Goal: Task Accomplishment & Management: Manage account settings

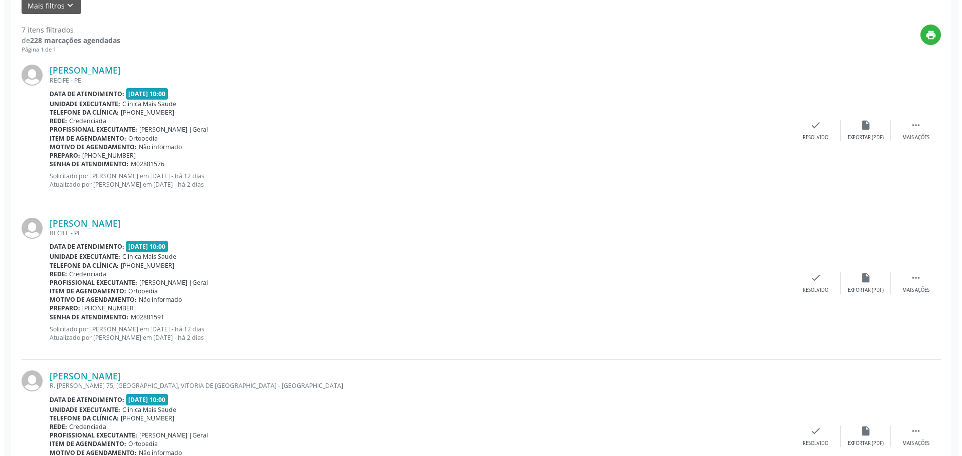
scroll to position [250, 0]
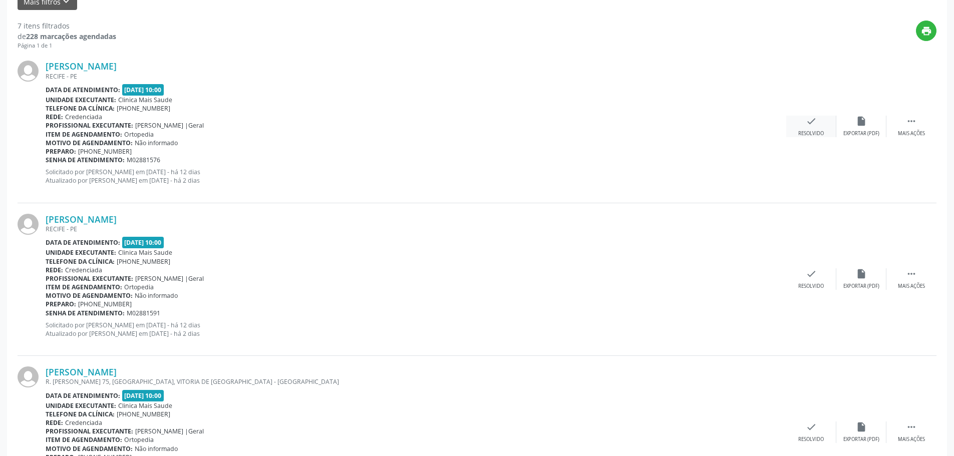
click at [808, 120] on icon "check" at bounding box center [811, 121] width 11 height 11
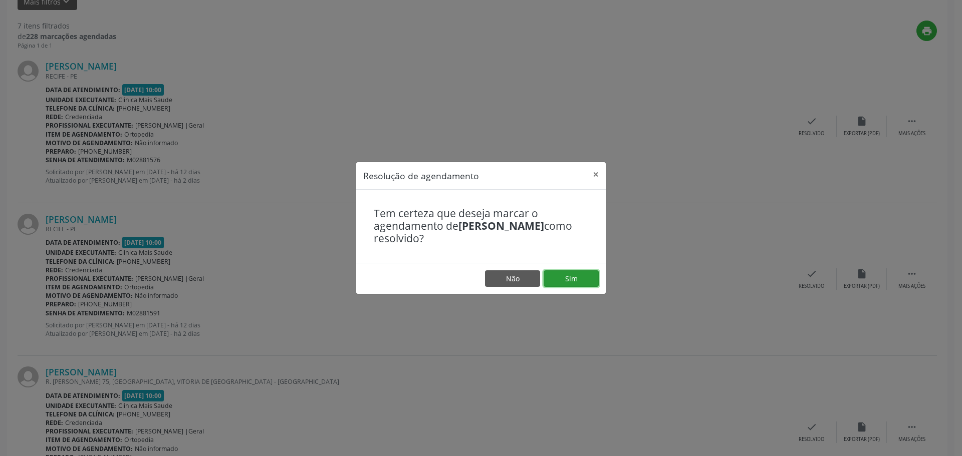
click at [587, 280] on button "Sim" at bounding box center [571, 279] width 55 height 17
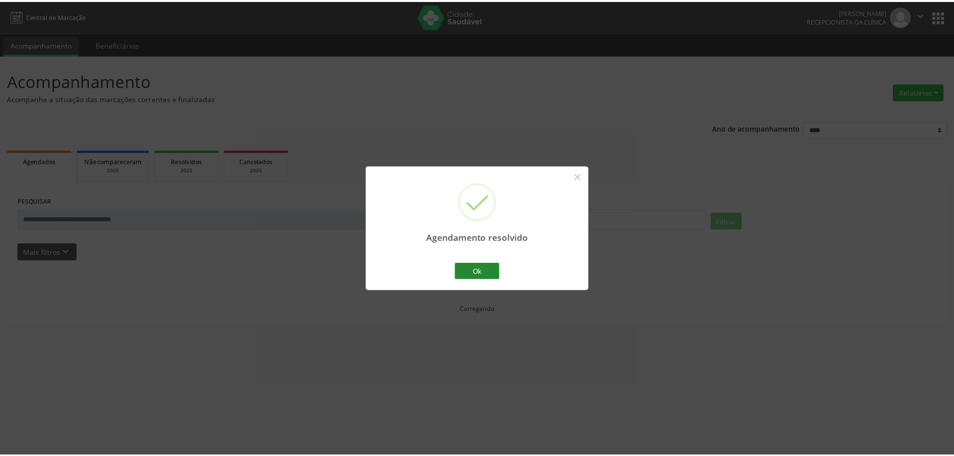
scroll to position [0, 0]
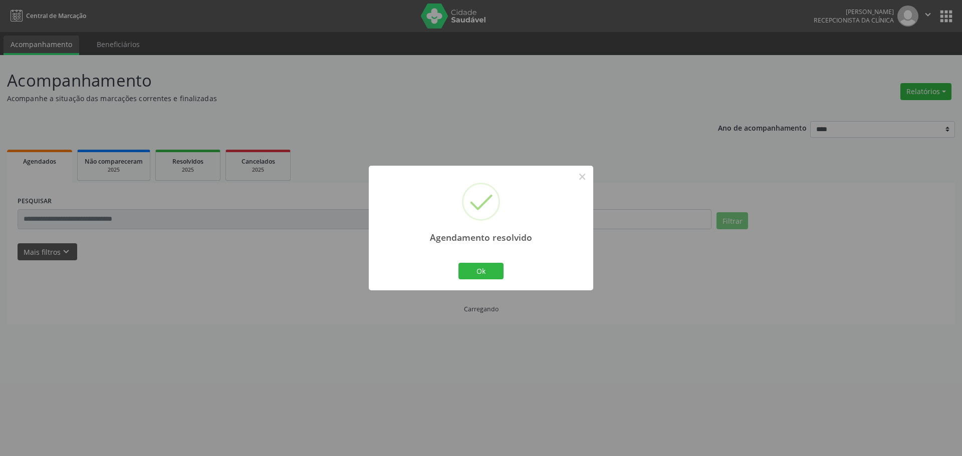
click at [506, 273] on div "Agendamento resolvido × Ok Cancel" at bounding box center [481, 228] width 224 height 125
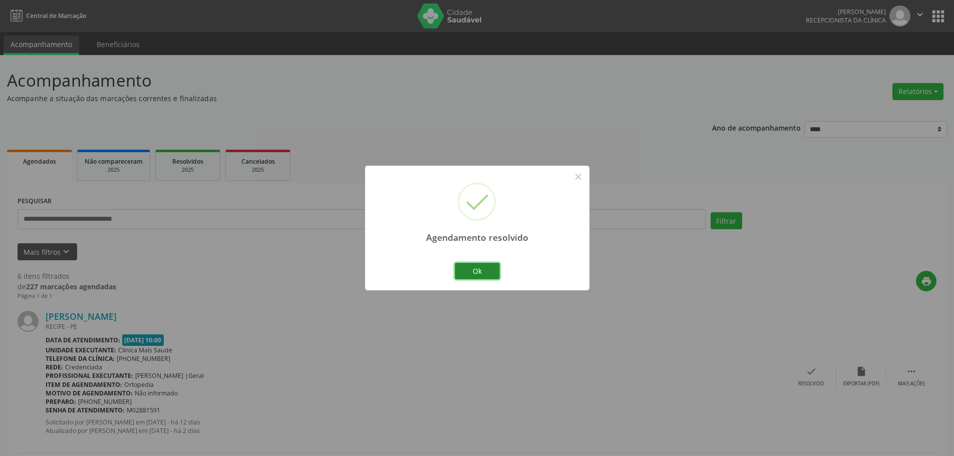
click at [492, 268] on button "Ok" at bounding box center [477, 271] width 45 height 17
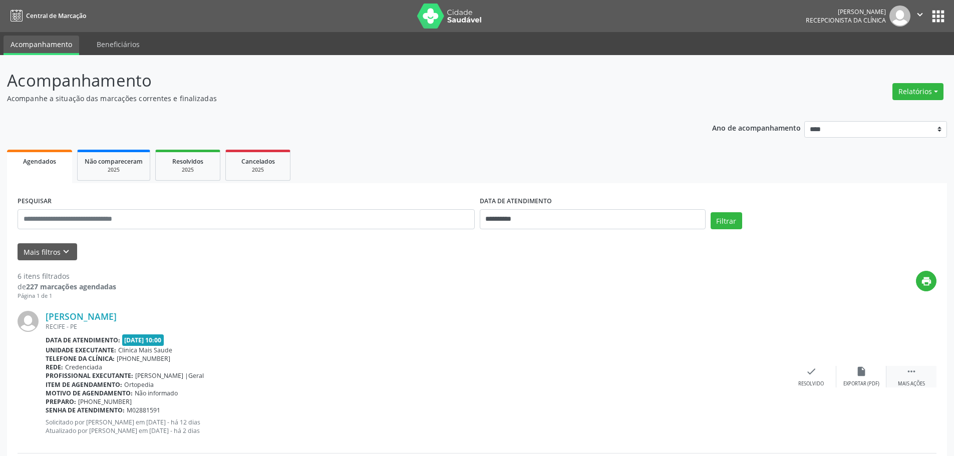
click at [915, 371] on icon "" at bounding box center [911, 371] width 11 height 11
click at [662, 375] on icon "check" at bounding box center [661, 371] width 11 height 11
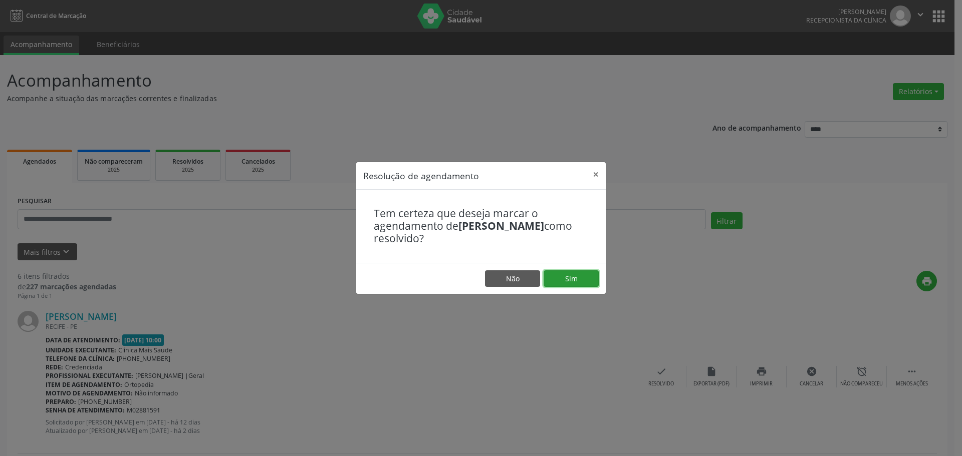
click at [570, 282] on button "Sim" at bounding box center [571, 279] width 55 height 17
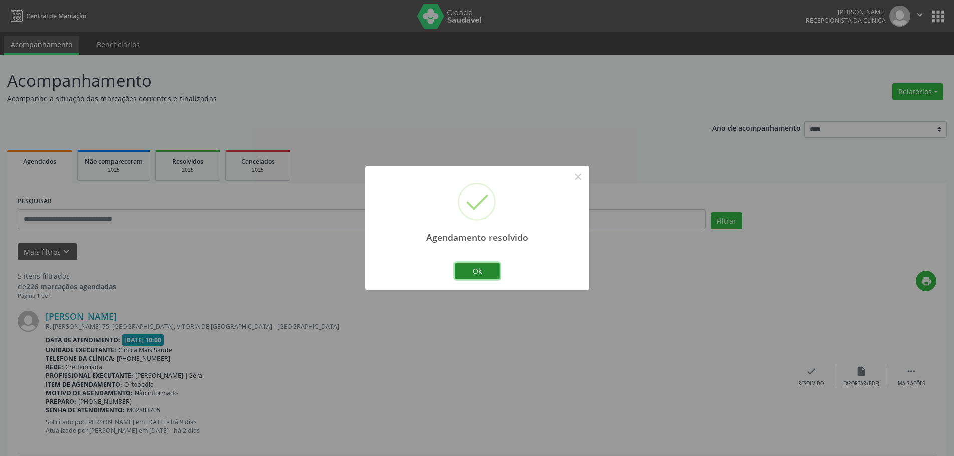
click at [495, 275] on button "Ok" at bounding box center [477, 271] width 45 height 17
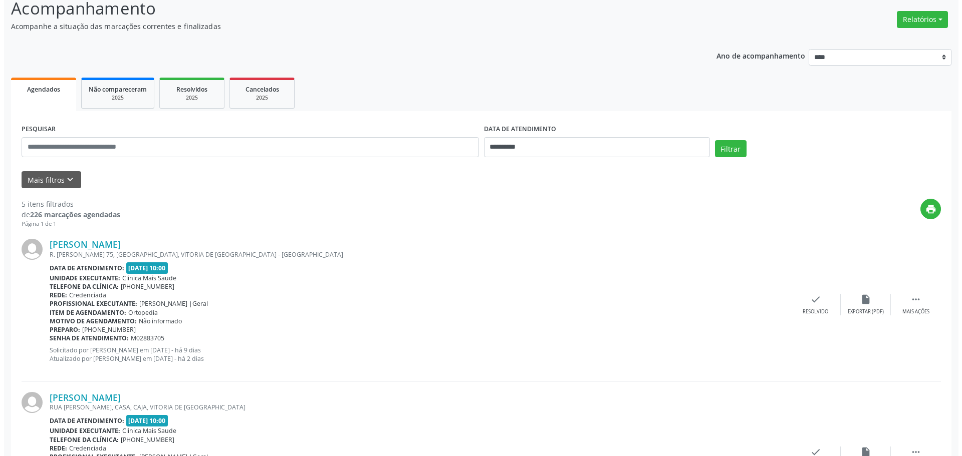
scroll to position [100, 0]
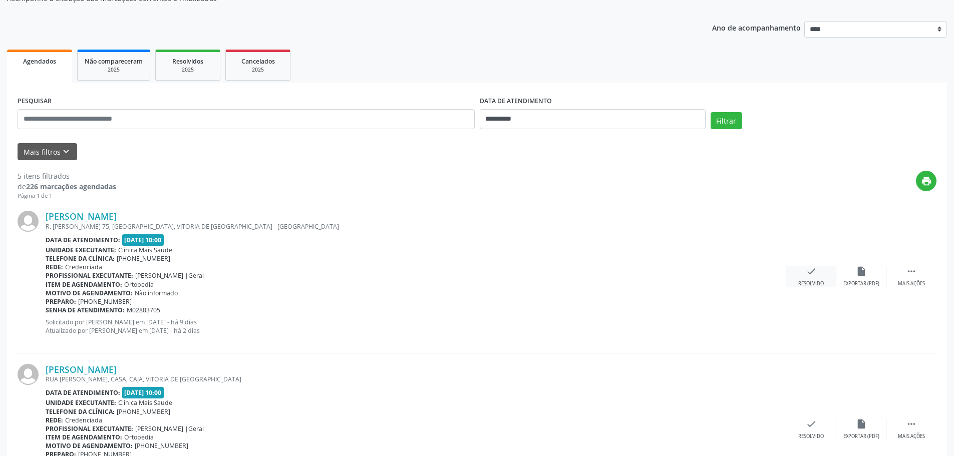
click at [821, 277] on div "check Resolvido" at bounding box center [811, 277] width 50 height 22
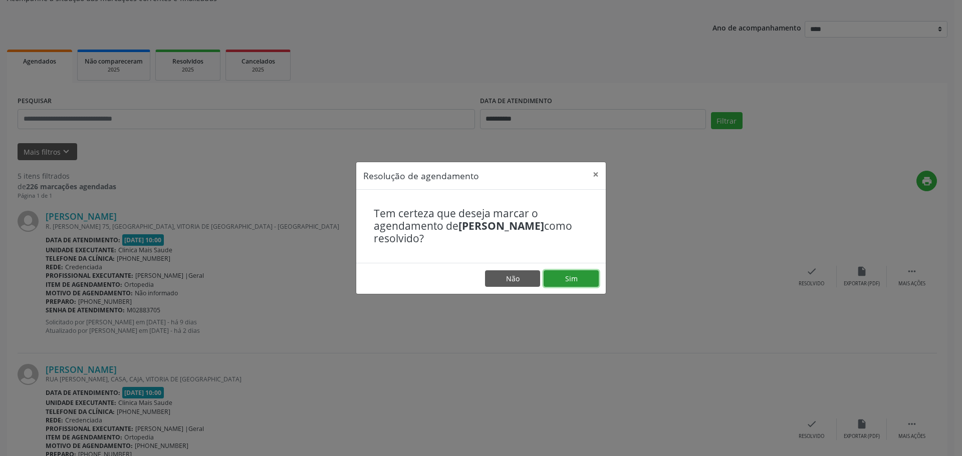
click at [568, 273] on button "Sim" at bounding box center [571, 279] width 55 height 17
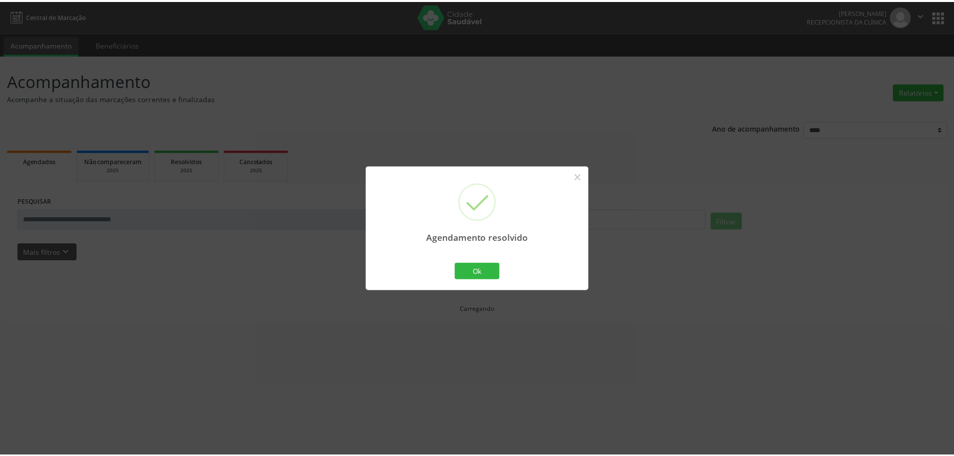
scroll to position [0, 0]
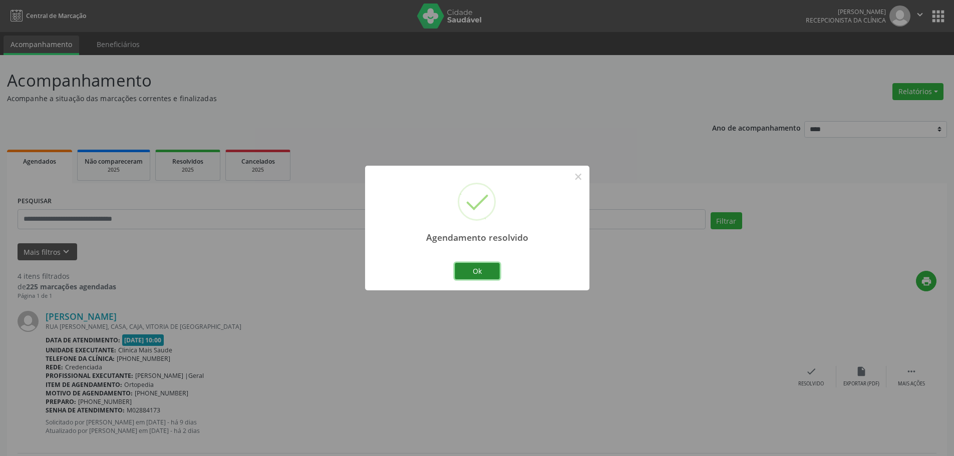
click at [495, 272] on button "Ok" at bounding box center [477, 271] width 45 height 17
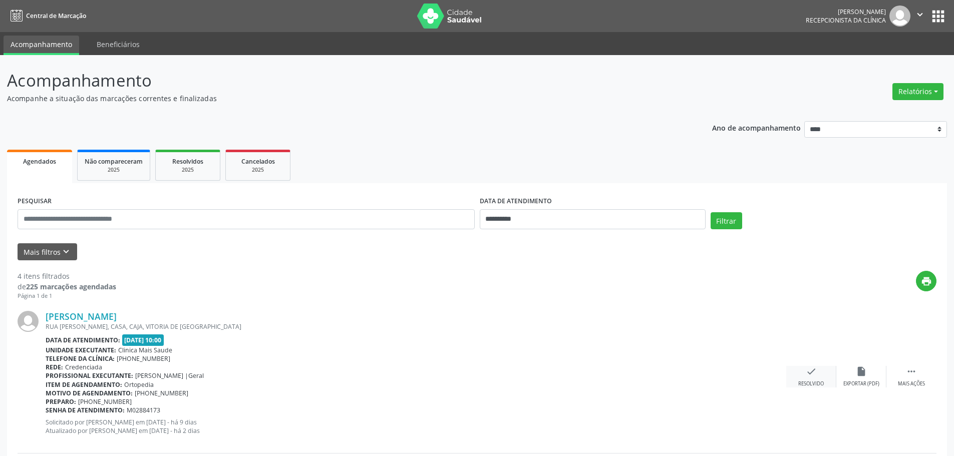
click at [807, 373] on icon "check" at bounding box center [811, 371] width 11 height 11
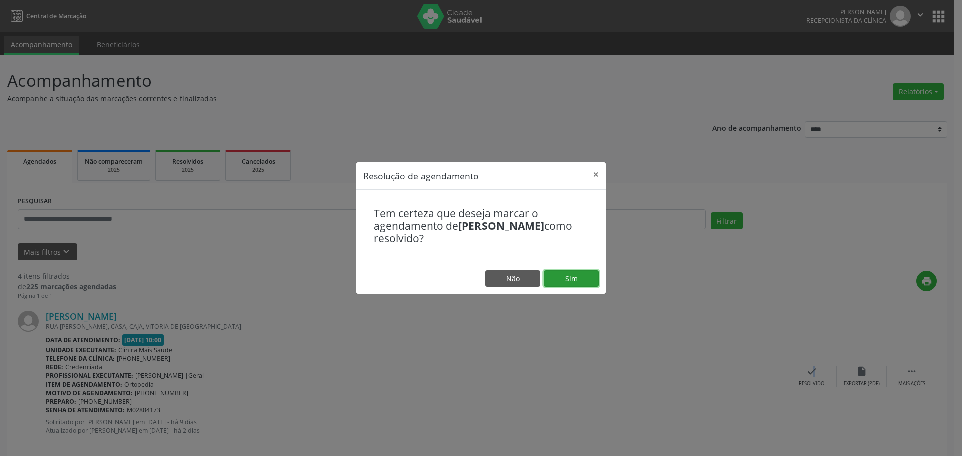
click at [574, 272] on button "Sim" at bounding box center [571, 279] width 55 height 17
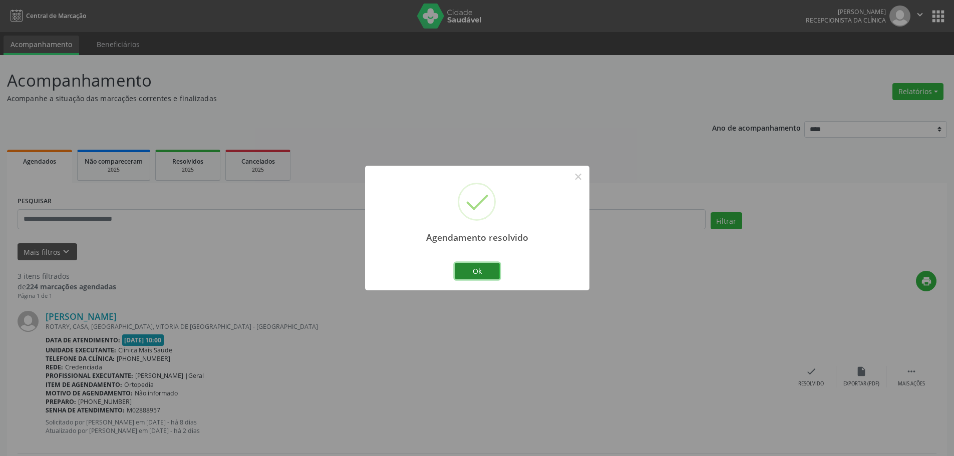
click at [477, 270] on button "Ok" at bounding box center [477, 271] width 45 height 17
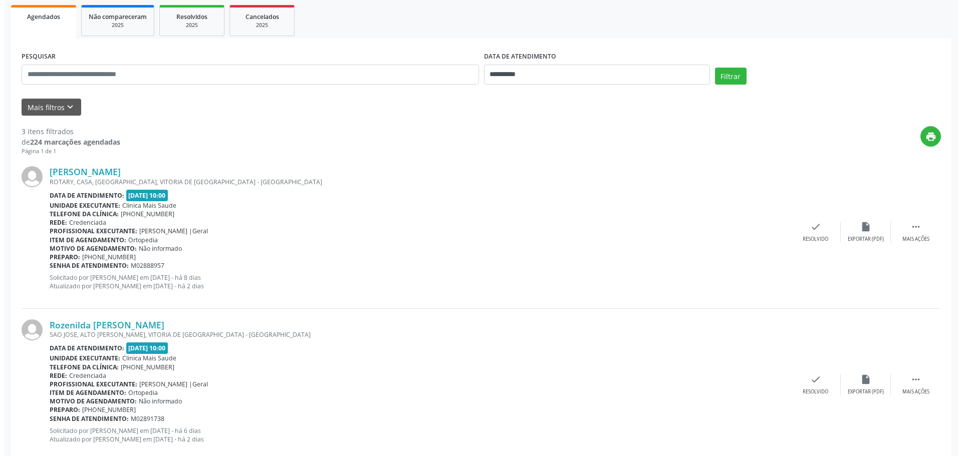
scroll to position [150, 0]
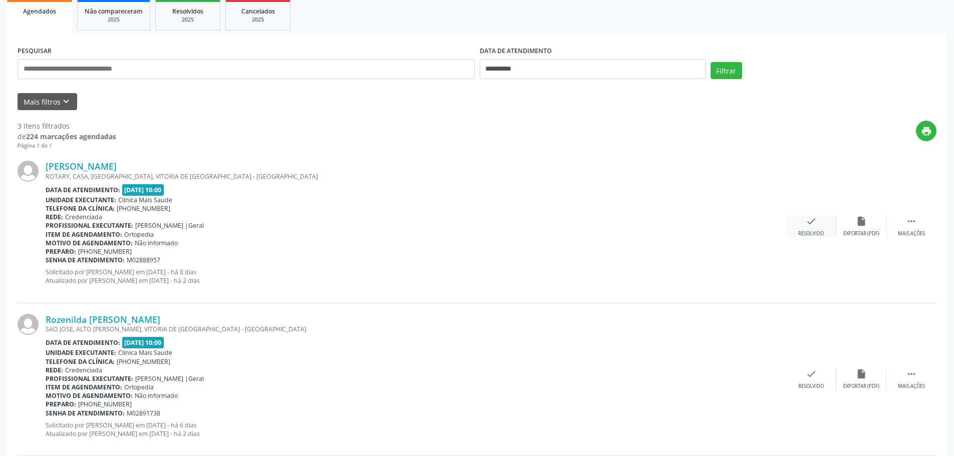
click at [807, 223] on icon "check" at bounding box center [811, 221] width 11 height 11
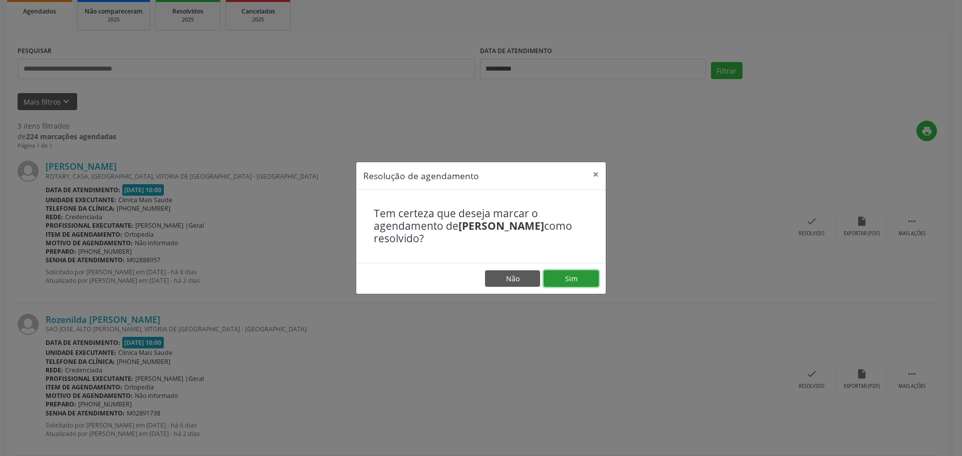
click at [574, 280] on button "Sim" at bounding box center [571, 279] width 55 height 17
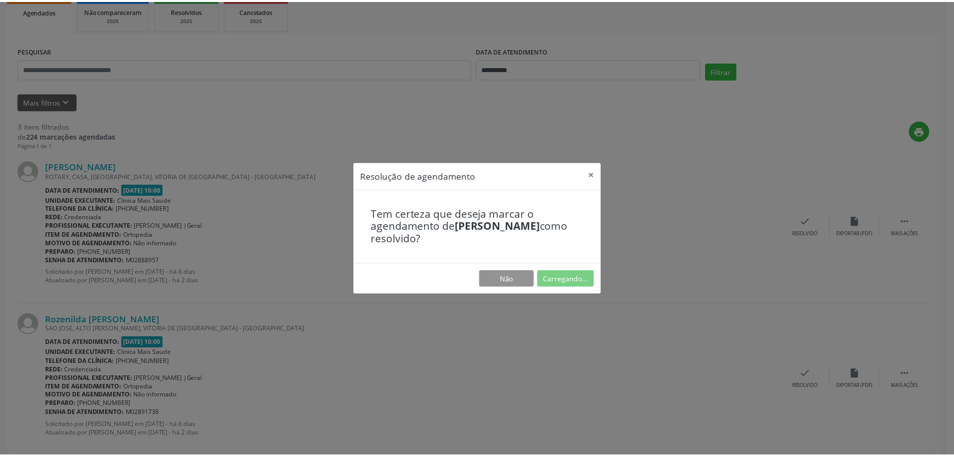
scroll to position [0, 0]
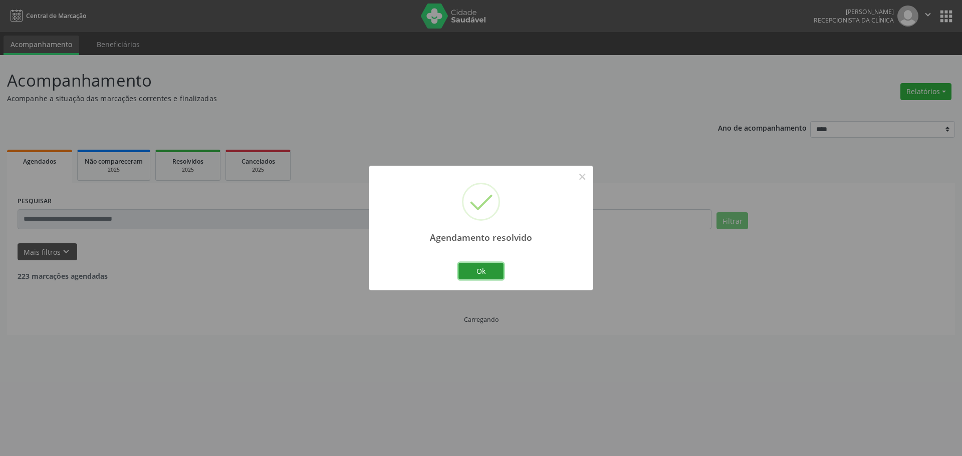
click at [497, 268] on button "Ok" at bounding box center [480, 271] width 45 height 17
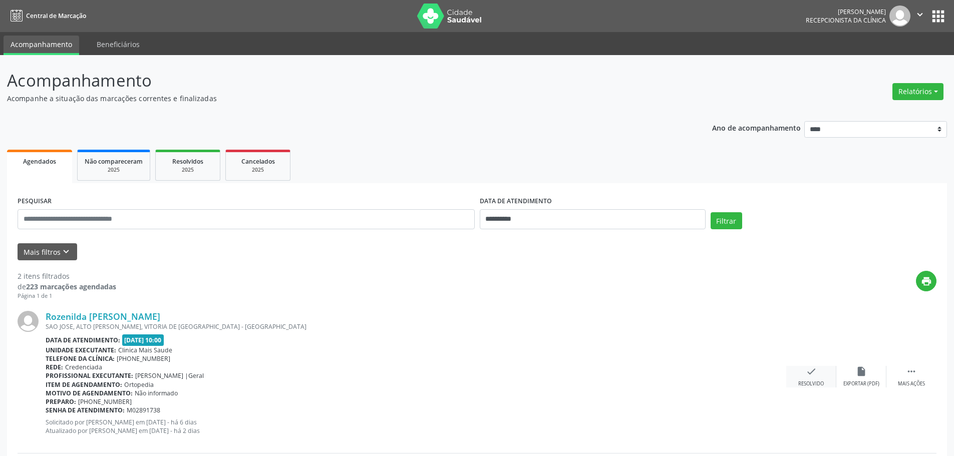
click at [791, 383] on div "check Resolvido" at bounding box center [811, 377] width 50 height 22
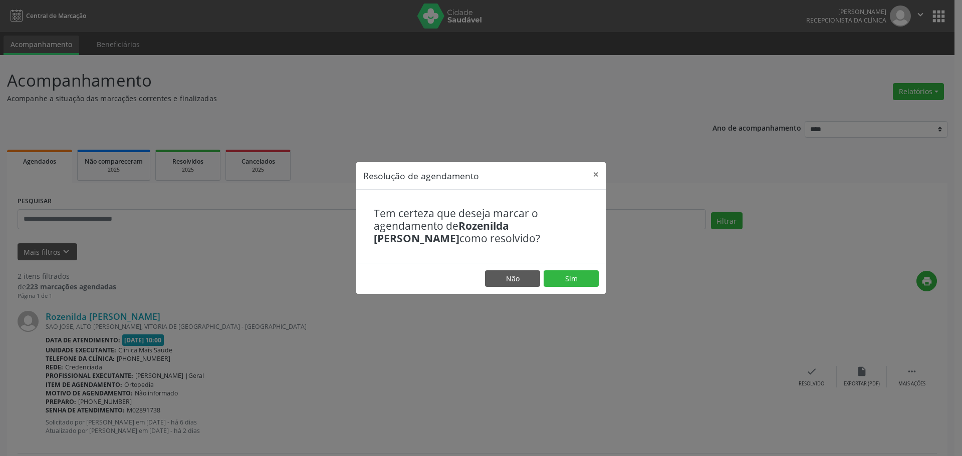
click at [561, 288] on footer "Não Sim" at bounding box center [480, 279] width 249 height 32
click at [562, 278] on button "Sim" at bounding box center [571, 279] width 55 height 17
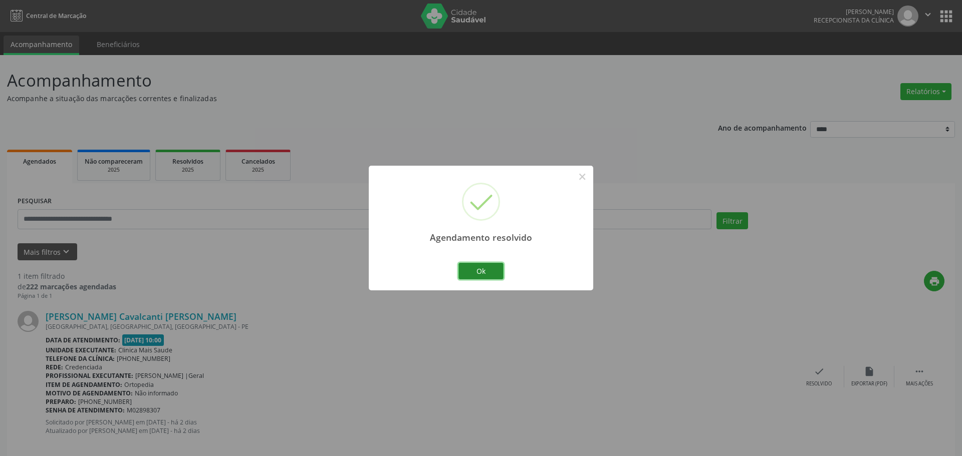
click at [484, 273] on button "Ok" at bounding box center [480, 271] width 45 height 17
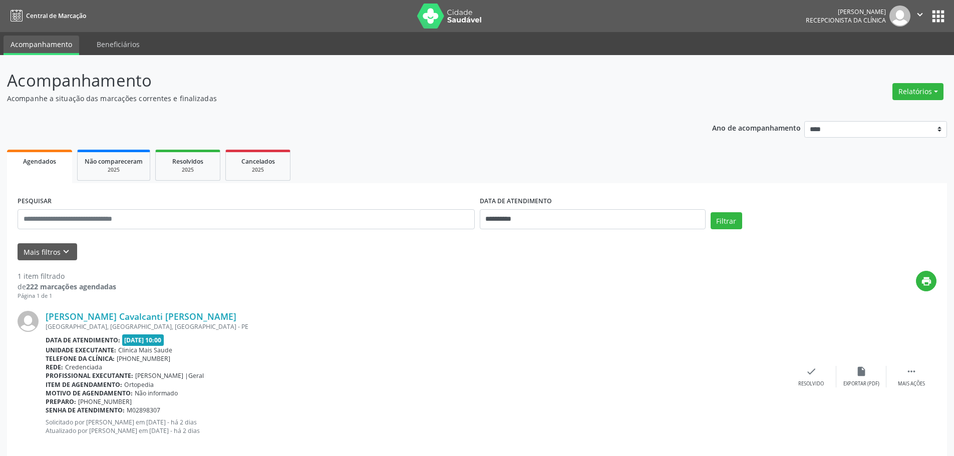
scroll to position [15, 0]
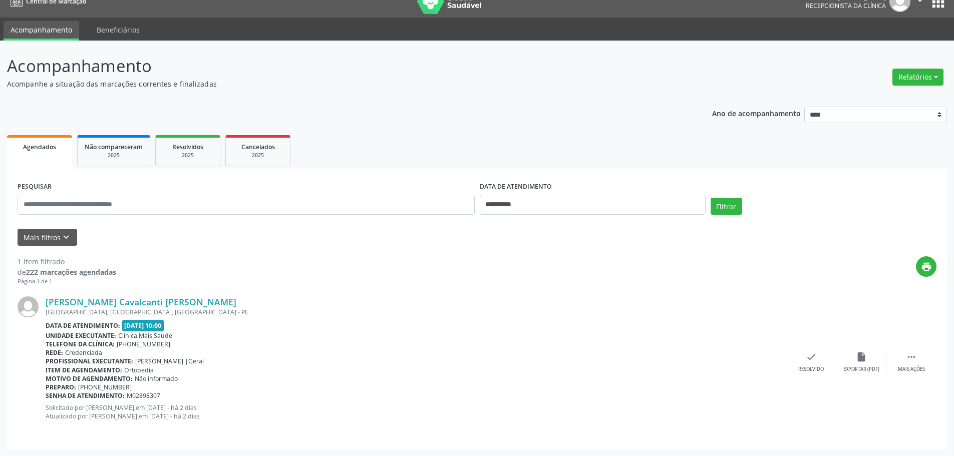
click at [913, 375] on div "[PERSON_NAME] Cavalcanti [PERSON_NAME] [GEOGRAPHIC_DATA], [GEOGRAPHIC_DATA], [G…" at bounding box center [477, 362] width 919 height 152
click at [916, 363] on div " Mais ações" at bounding box center [912, 363] width 50 height 22
click at [866, 360] on icon "alarm_off" at bounding box center [861, 357] width 11 height 11
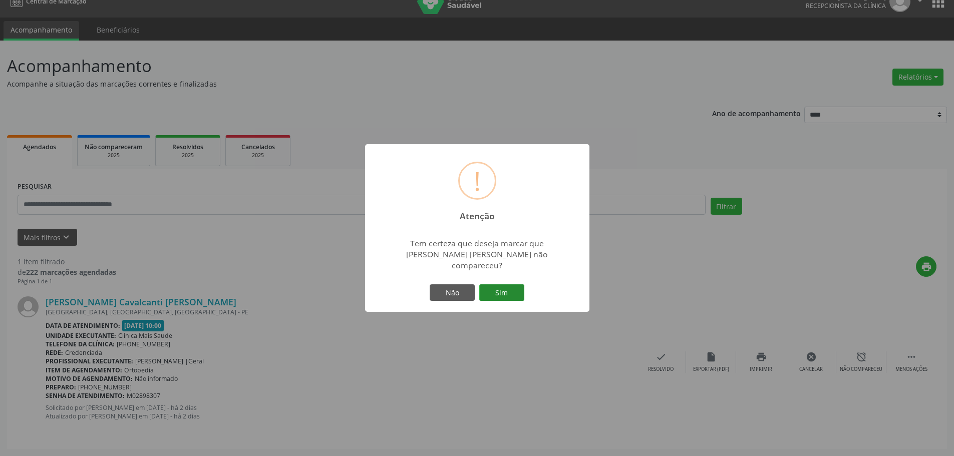
click at [496, 286] on button "Sim" at bounding box center [501, 293] width 45 height 17
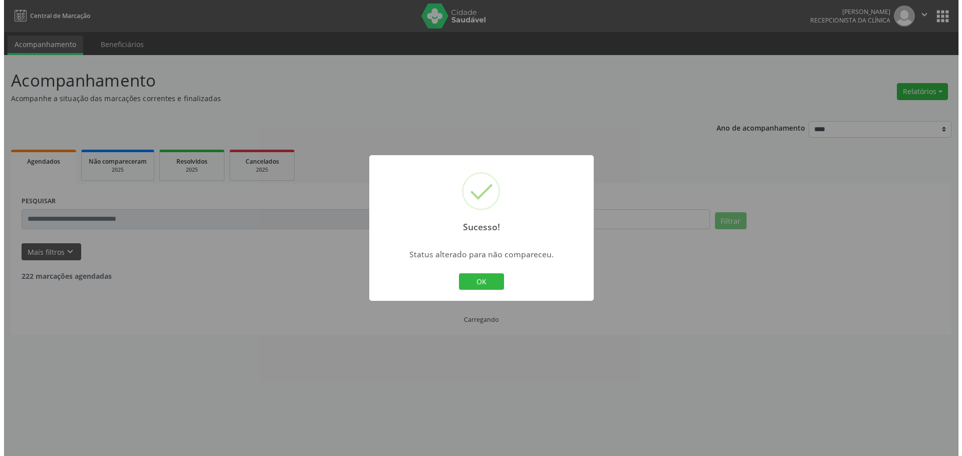
scroll to position [0, 0]
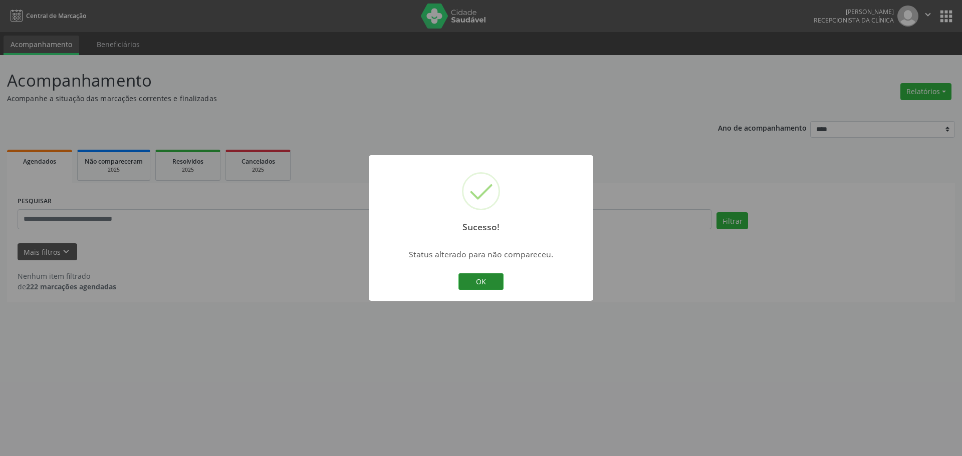
click at [499, 278] on button "OK" at bounding box center [480, 282] width 45 height 17
